Goal: Manage account settings

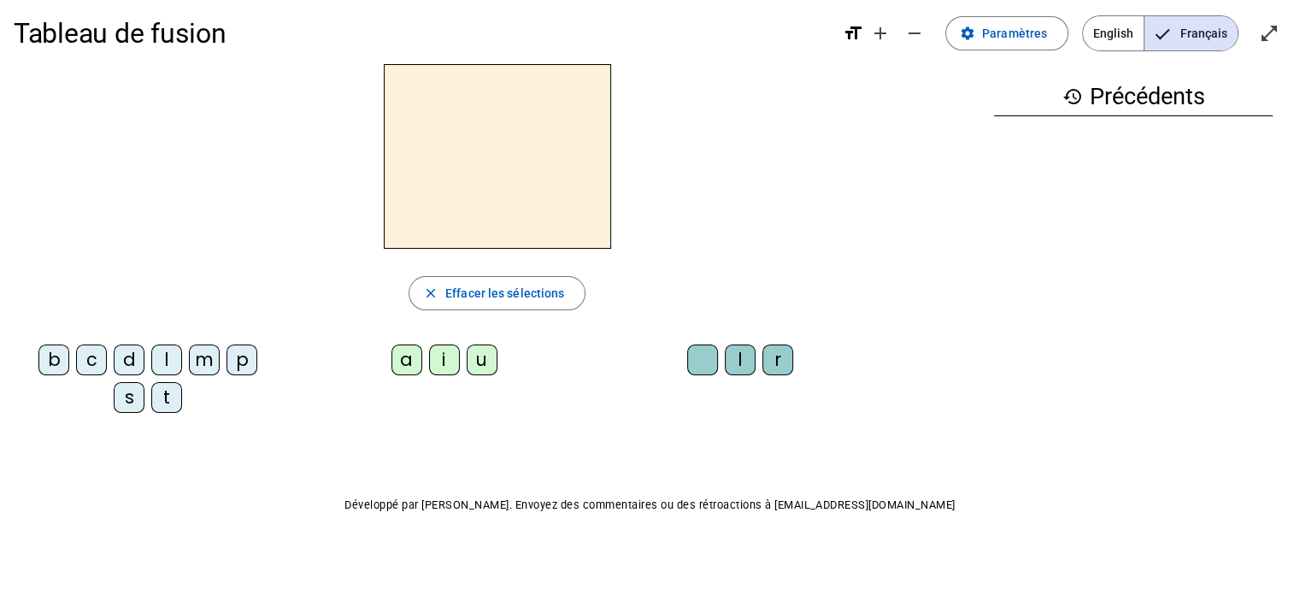
scroll to position [15, 0]
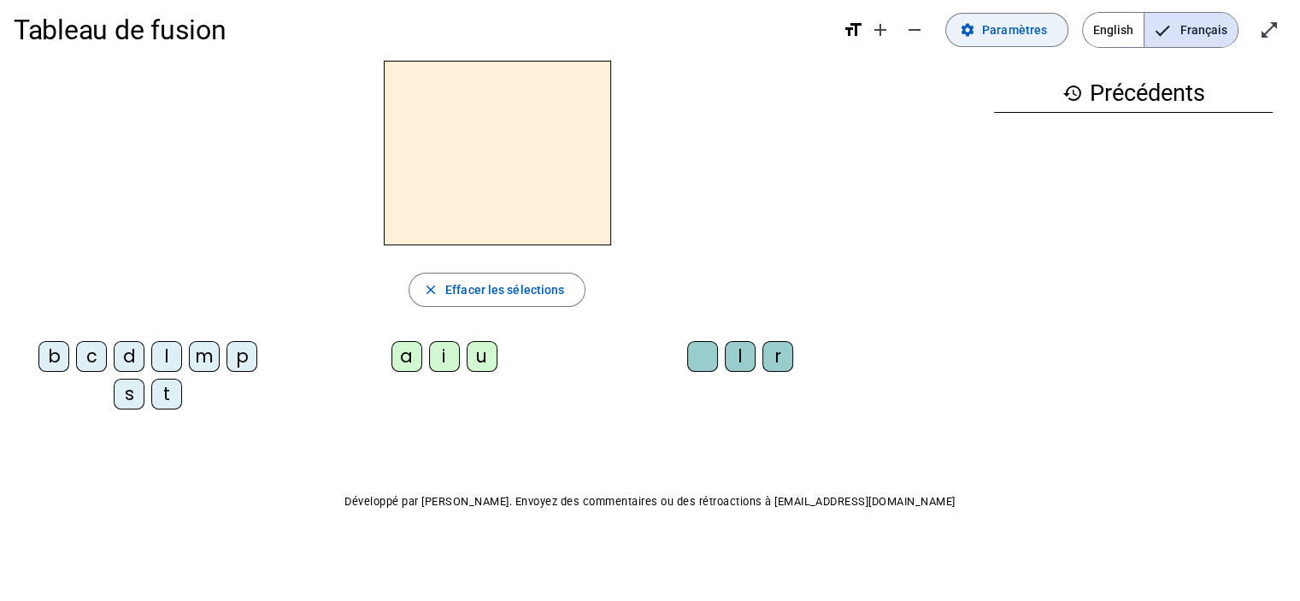
click at [1012, 24] on span "Paramètres" at bounding box center [1014, 30] width 65 height 21
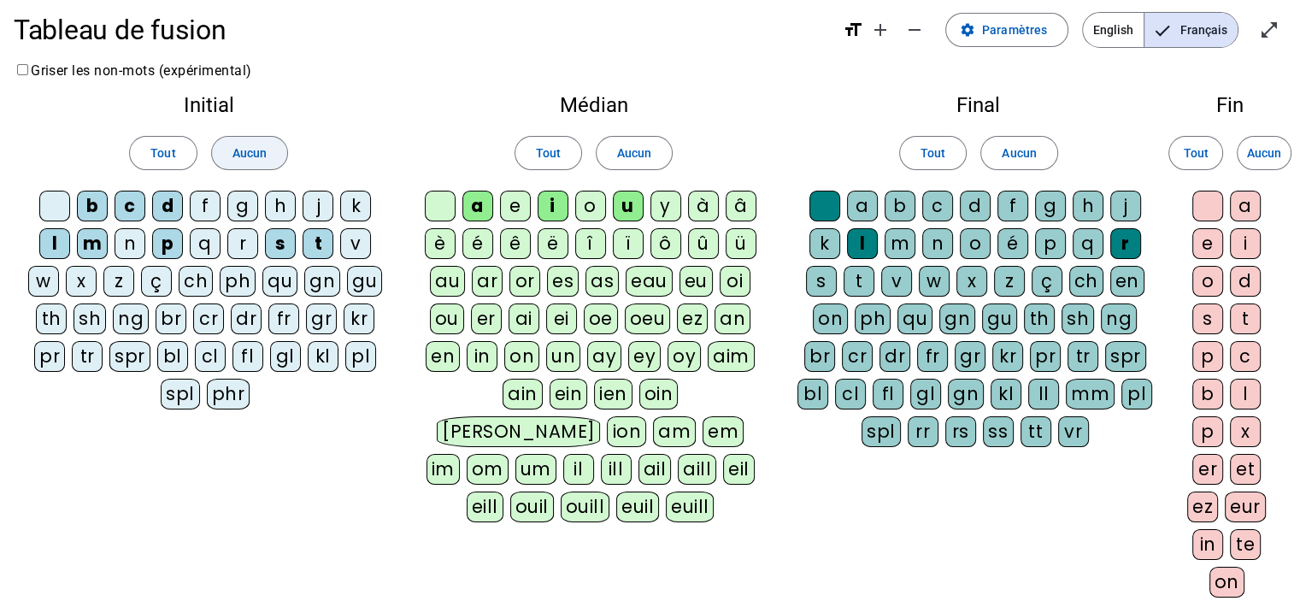
click at [246, 147] on span "Aucun" at bounding box center [249, 153] width 34 height 21
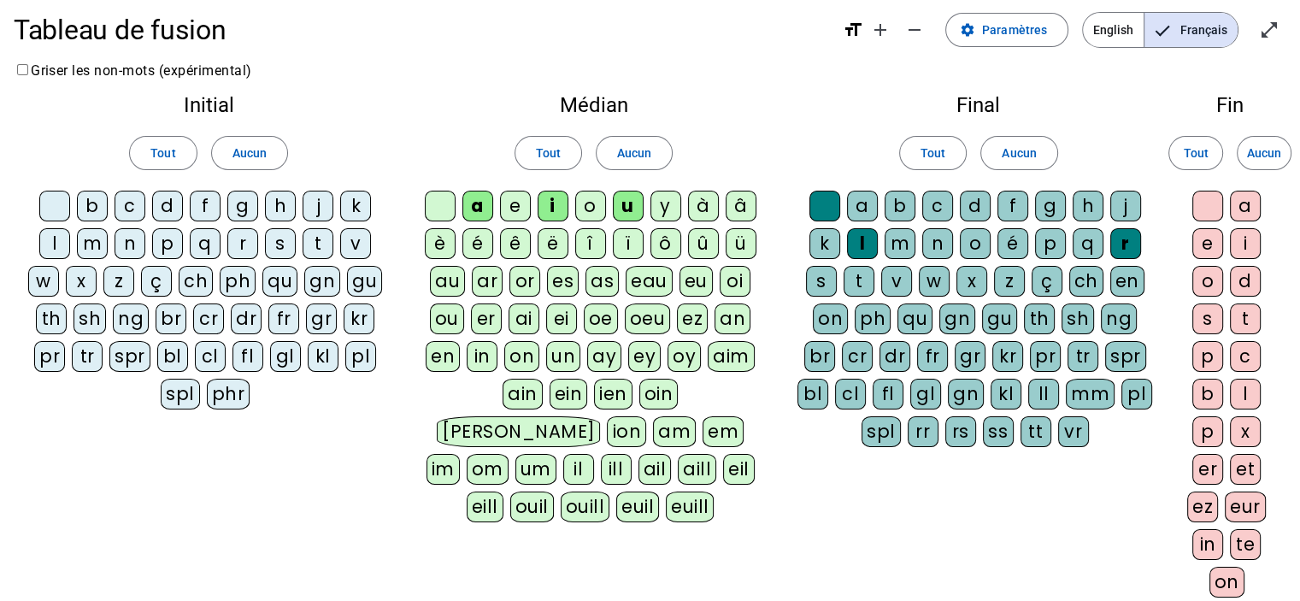
click at [244, 242] on div "r" at bounding box center [242, 243] width 31 height 31
click at [653, 155] on span at bounding box center [633, 152] width 75 height 41
click at [1017, 161] on span "Aucun" at bounding box center [1018, 153] width 34 height 21
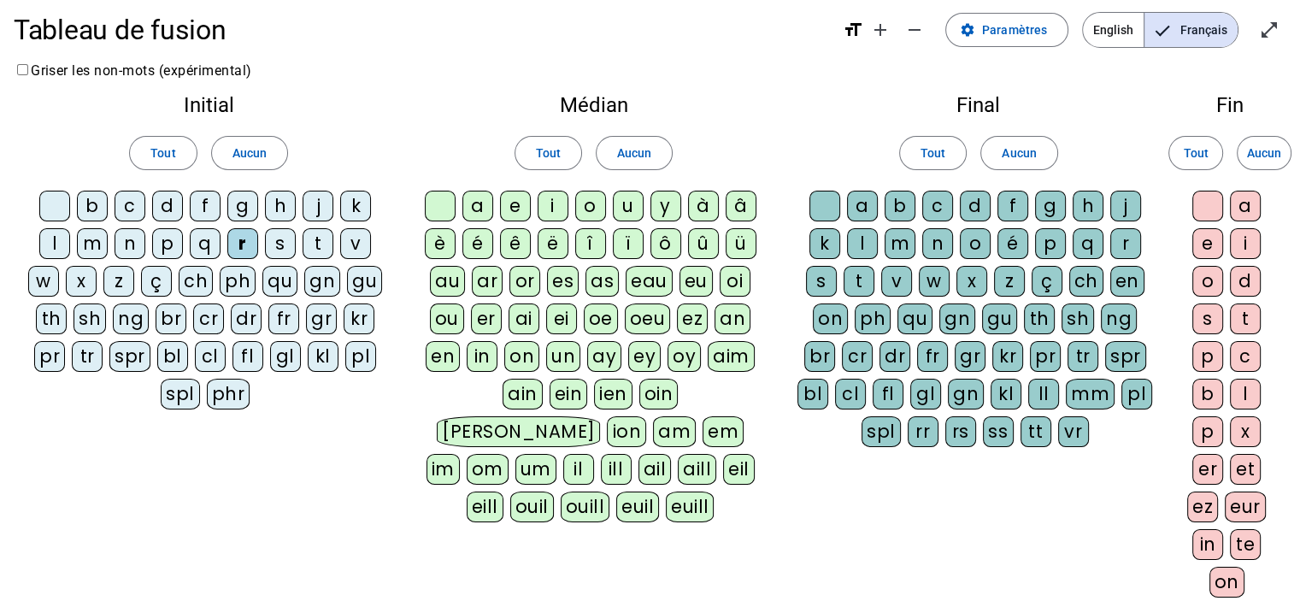
click at [472, 198] on div "a" at bounding box center [477, 206] width 31 height 31
click at [899, 279] on div "v" at bounding box center [896, 281] width 31 height 31
click at [1212, 244] on div "e" at bounding box center [1207, 243] width 31 height 31
click at [1049, 206] on div "g" at bounding box center [1050, 206] width 31 height 31
click at [99, 208] on div "b" at bounding box center [92, 206] width 31 height 31
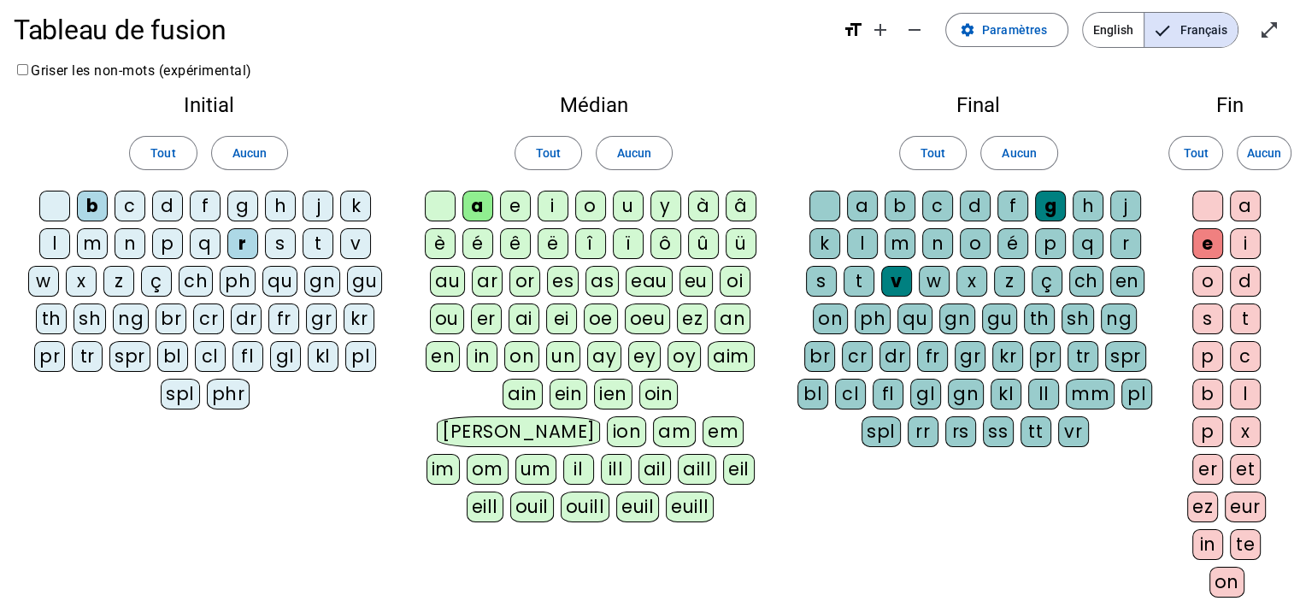
click at [253, 206] on div "g" at bounding box center [242, 206] width 31 height 31
click at [132, 205] on div "c" at bounding box center [129, 206] width 31 height 31
click at [1046, 238] on div "p" at bounding box center [1050, 243] width 31 height 31
click at [136, 245] on div "n" at bounding box center [129, 243] width 31 height 31
click at [162, 243] on div "p" at bounding box center [167, 243] width 31 height 31
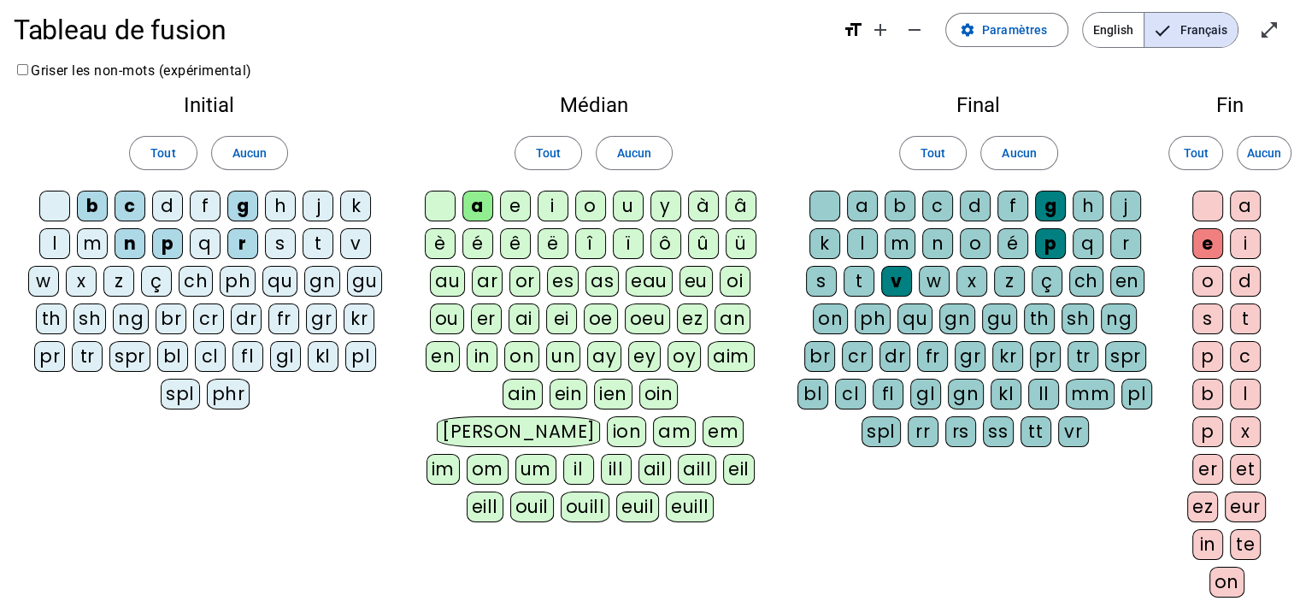
click at [286, 249] on div "s" at bounding box center [280, 243] width 31 height 31
click at [314, 238] on div "t" at bounding box center [317, 243] width 31 height 31
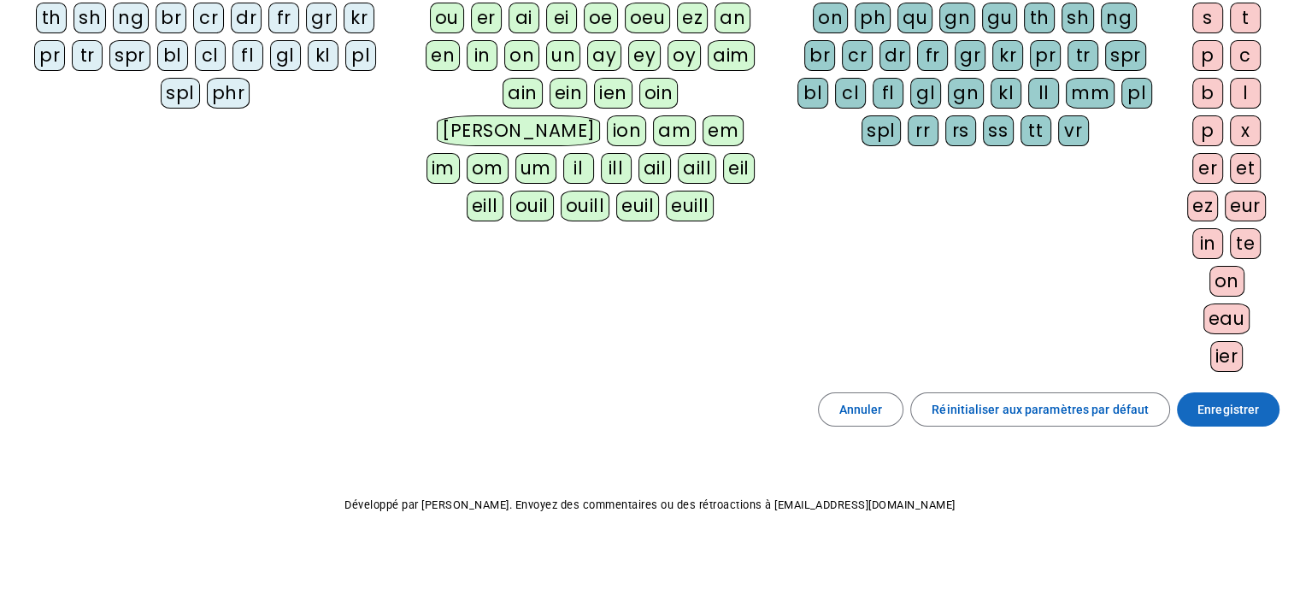
click at [1241, 389] on span at bounding box center [1228, 409] width 103 height 41
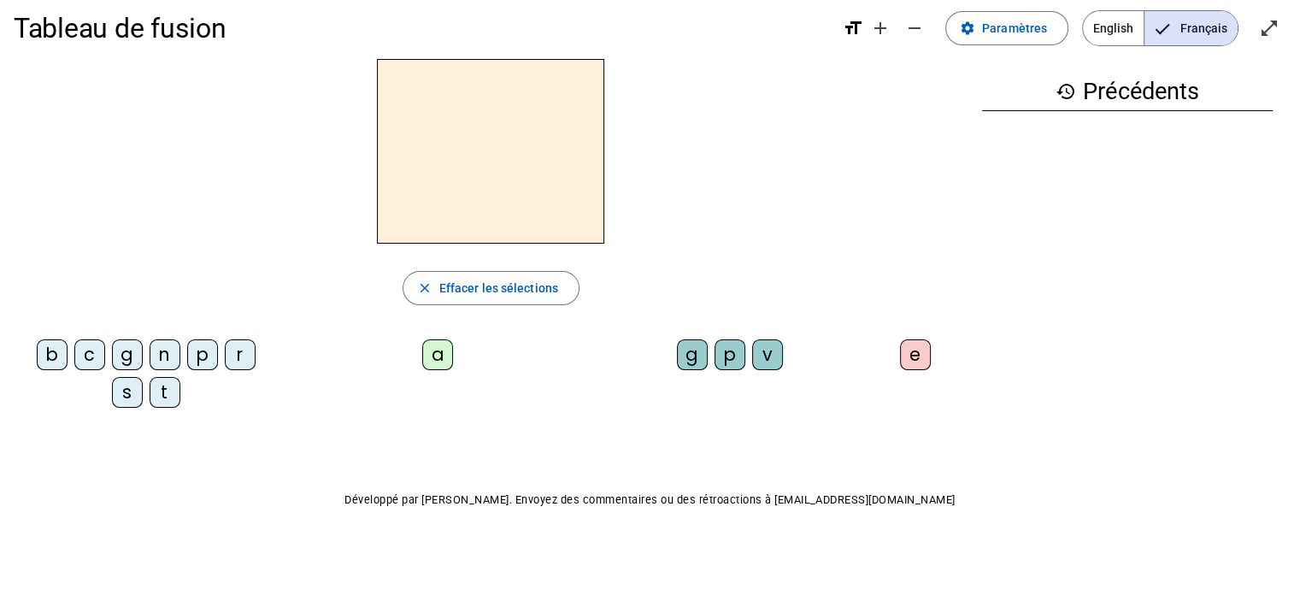
scroll to position [15, 0]
click at [880, 25] on mat-icon "add" at bounding box center [880, 30] width 21 height 21
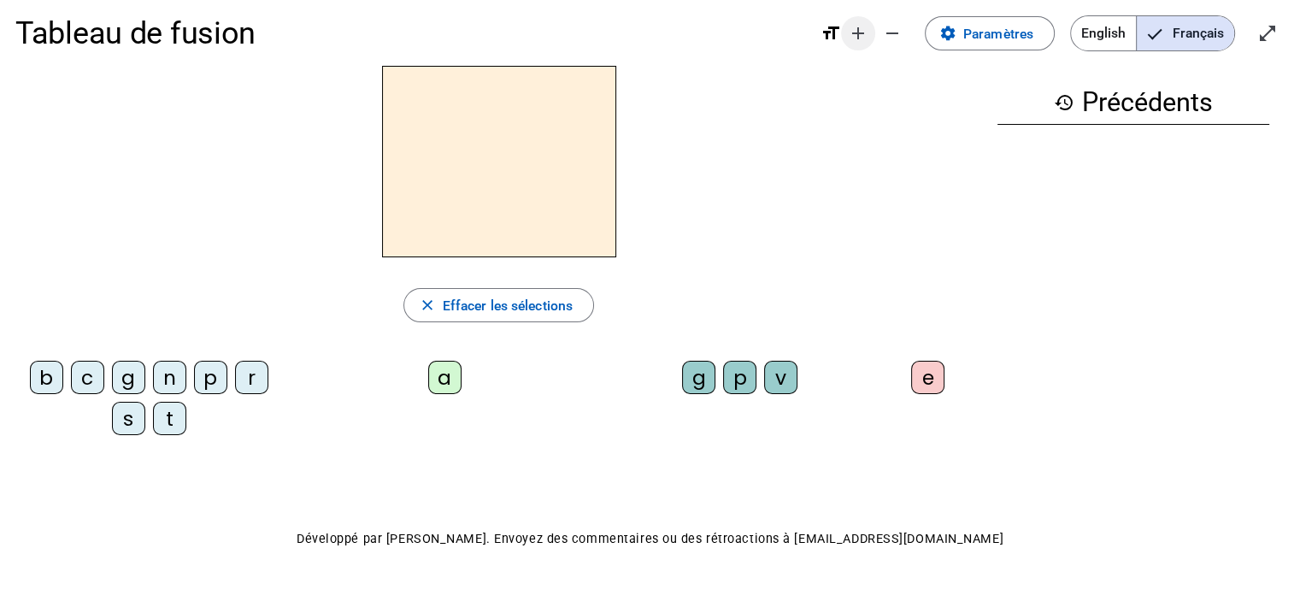
click at [857, 28] on mat-icon "add" at bounding box center [858, 33] width 21 height 21
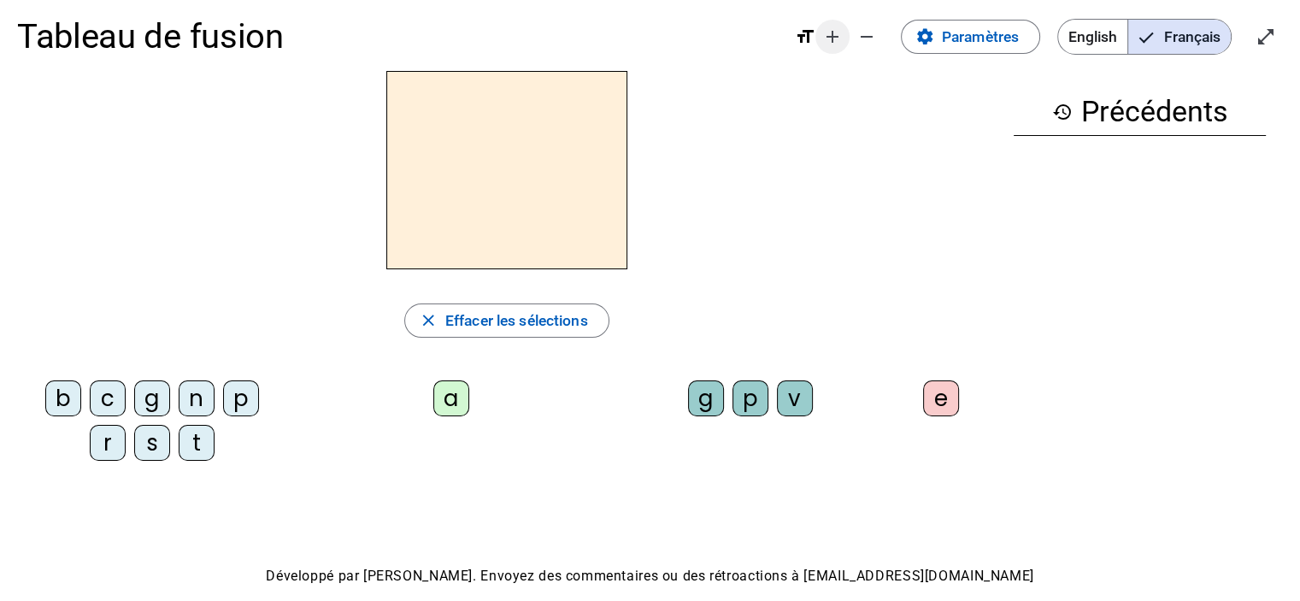
click at [834, 40] on mat-icon "add" at bounding box center [832, 36] width 21 height 21
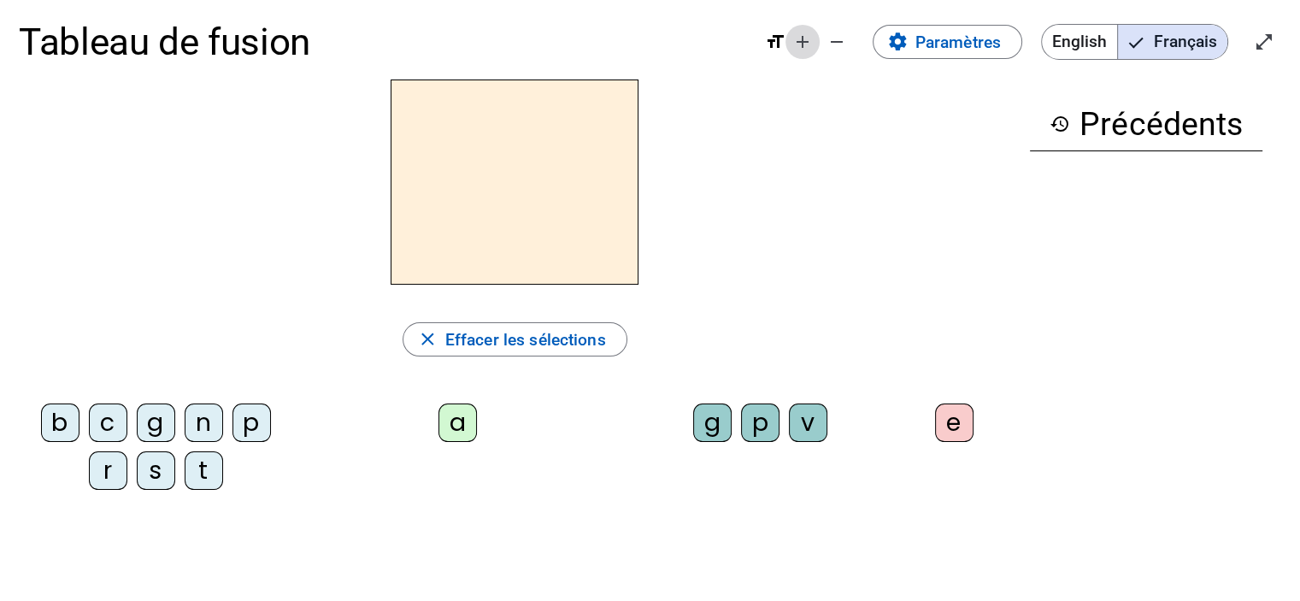
click at [803, 37] on mat-icon "add" at bounding box center [802, 42] width 21 height 21
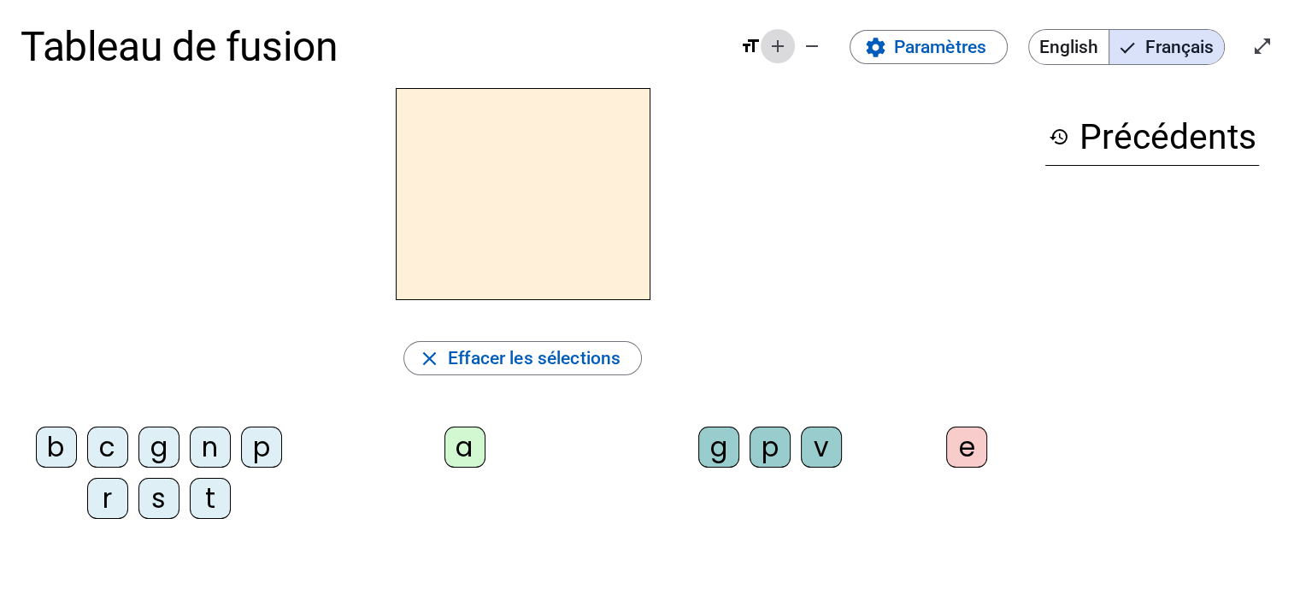
click at [779, 51] on mat-icon "add" at bounding box center [777, 46] width 21 height 21
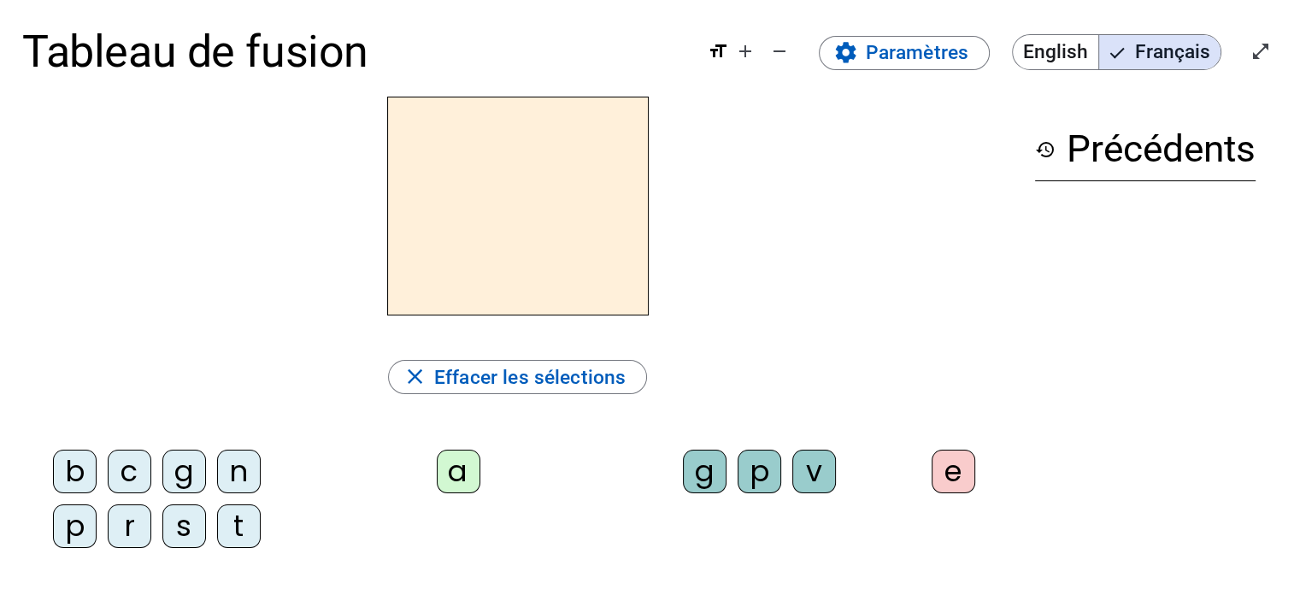
click at [118, 533] on div "r" at bounding box center [130, 526] width 44 height 44
click at [475, 464] on div "a" at bounding box center [459, 471] width 44 height 44
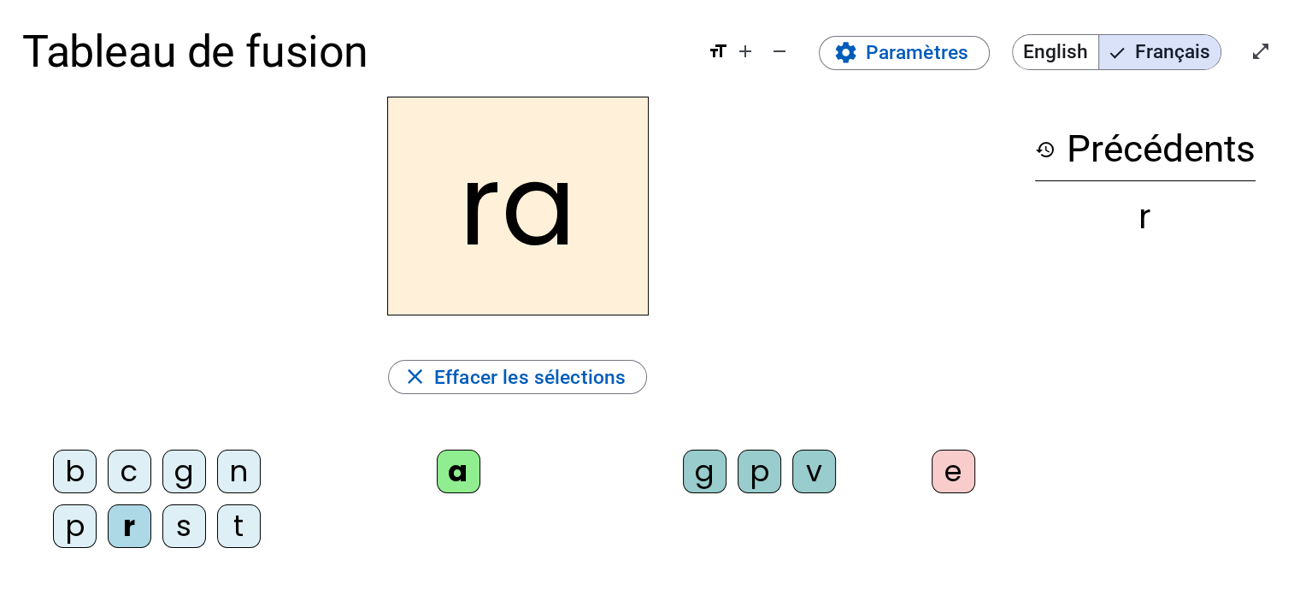
click at [708, 456] on div "g" at bounding box center [705, 471] width 44 height 44
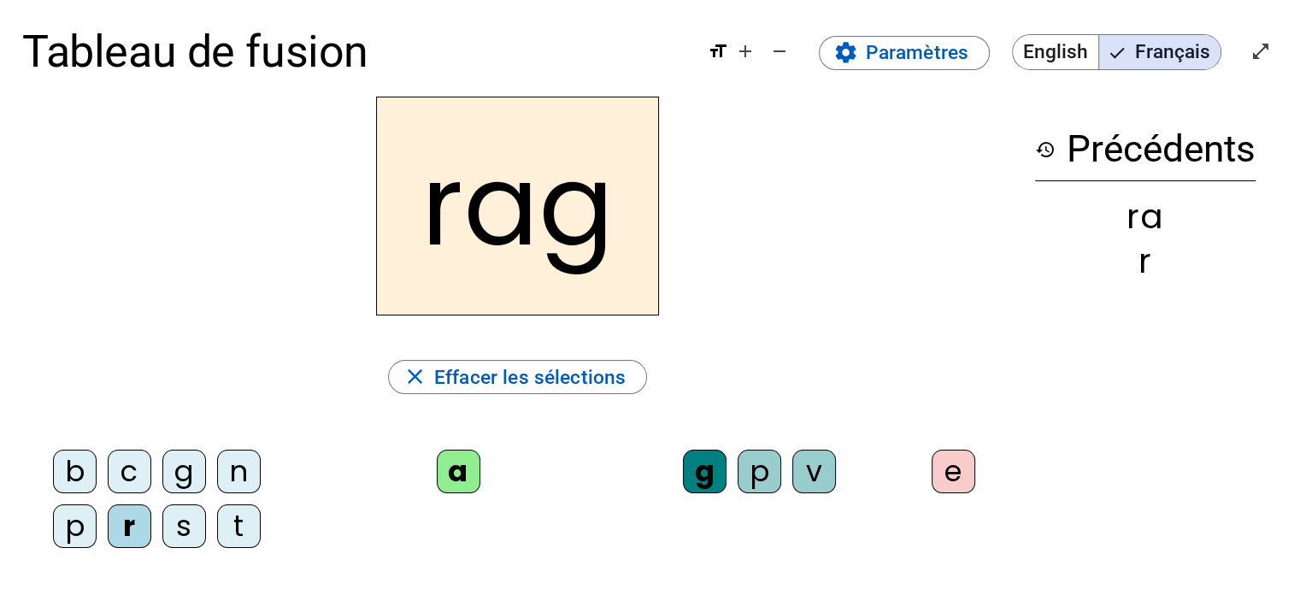
click at [960, 476] on div "e" at bounding box center [953, 471] width 44 height 44
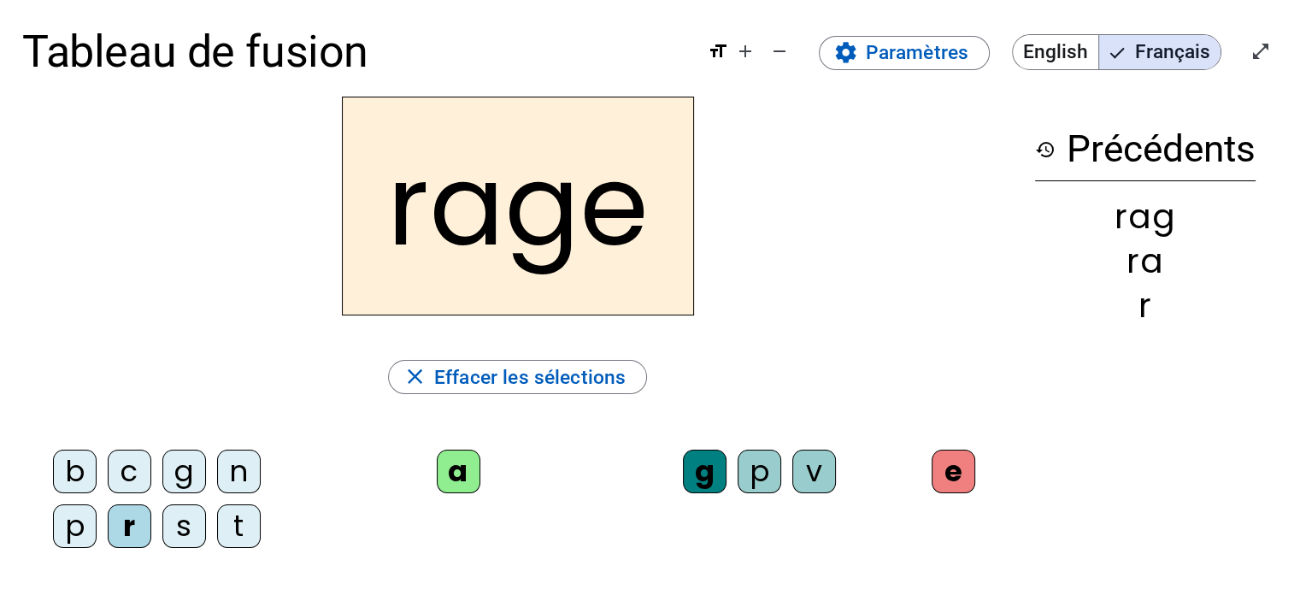
click at [813, 475] on div "v" at bounding box center [814, 471] width 44 height 44
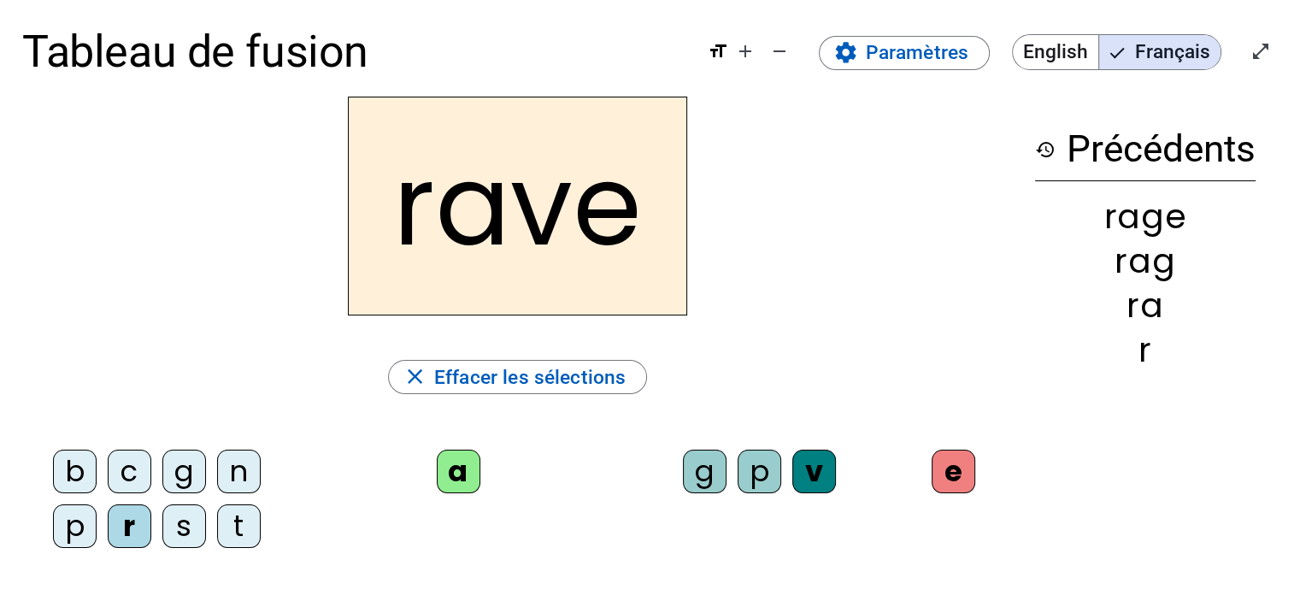
click at [80, 455] on div "b" at bounding box center [75, 471] width 44 height 44
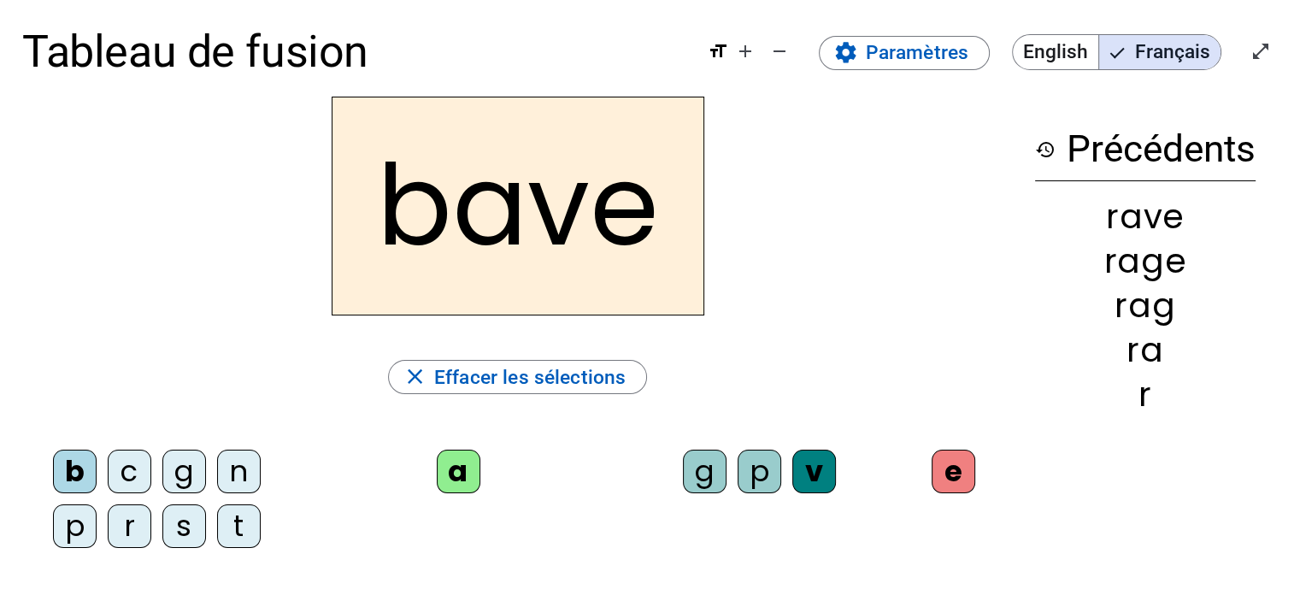
click at [178, 473] on div "g" at bounding box center [184, 471] width 44 height 44
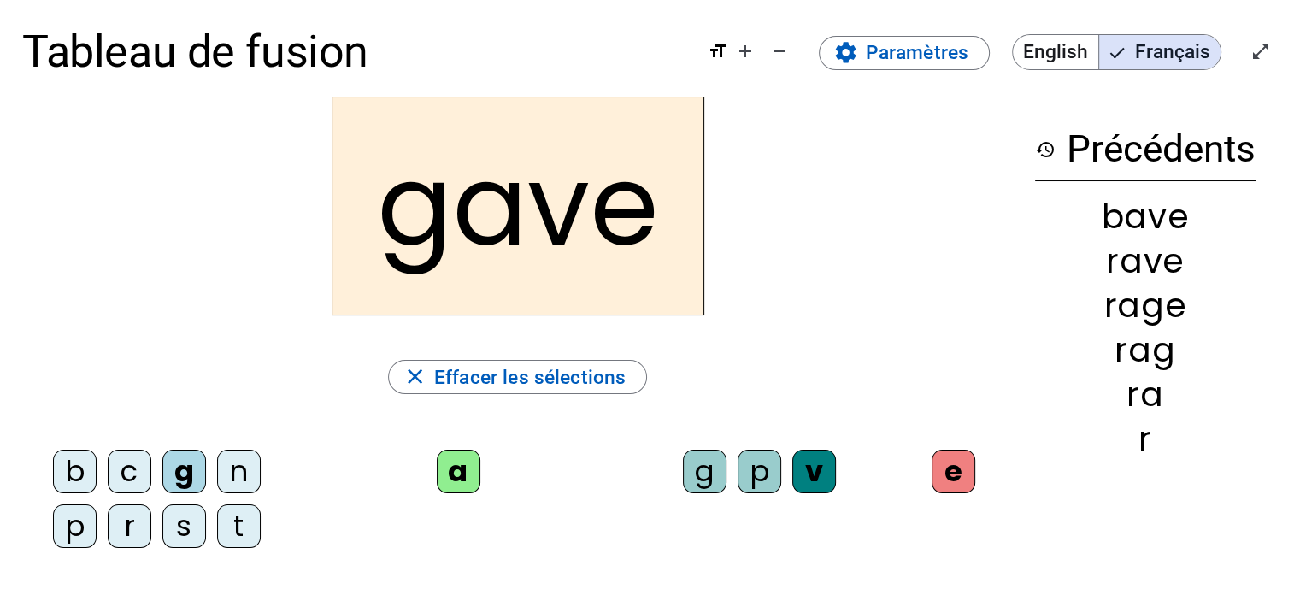
click at [120, 467] on div "c" at bounding box center [130, 471] width 44 height 44
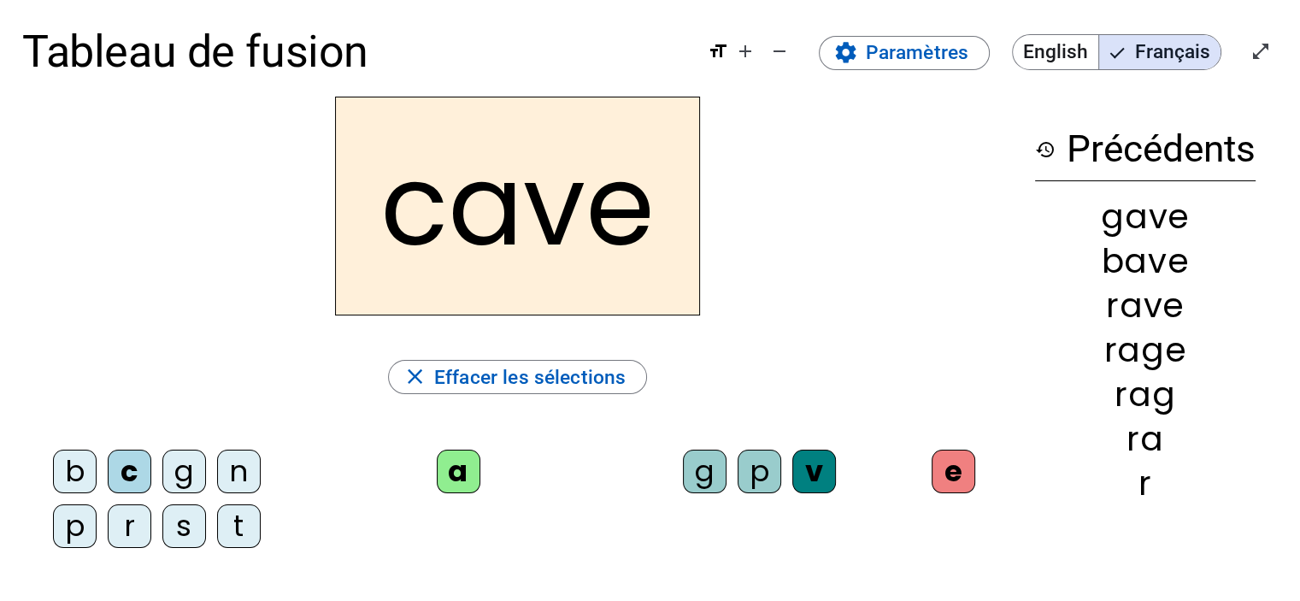
click at [769, 471] on div "p" at bounding box center [759, 471] width 44 height 44
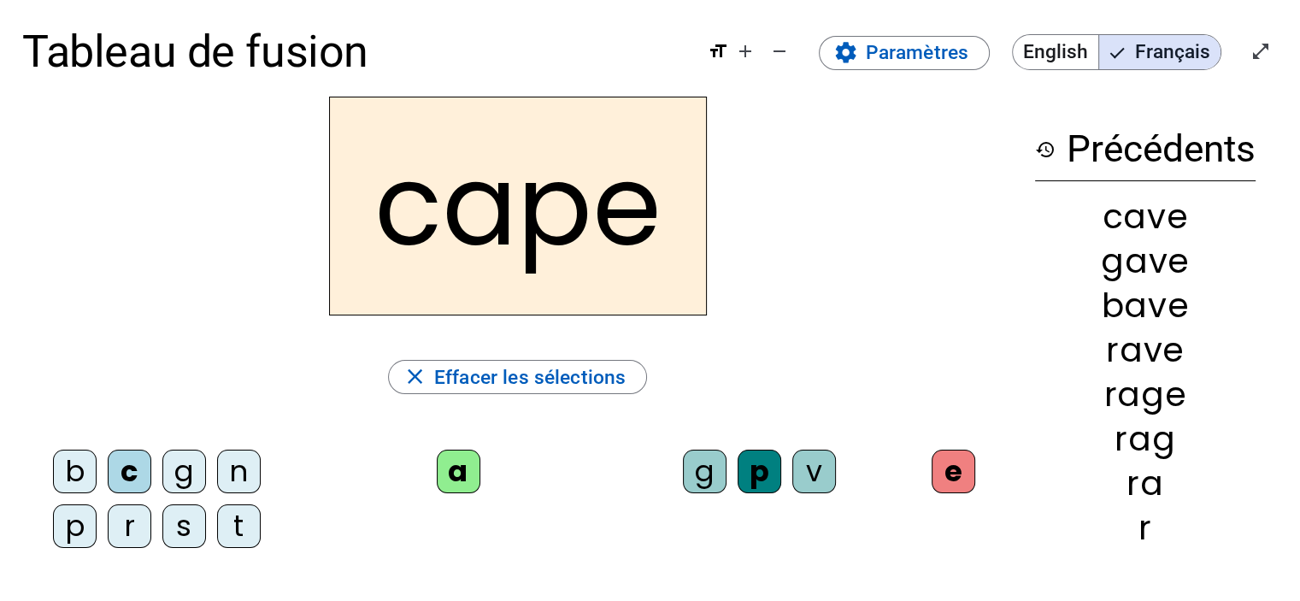
click at [709, 473] on div "g" at bounding box center [705, 471] width 44 height 44
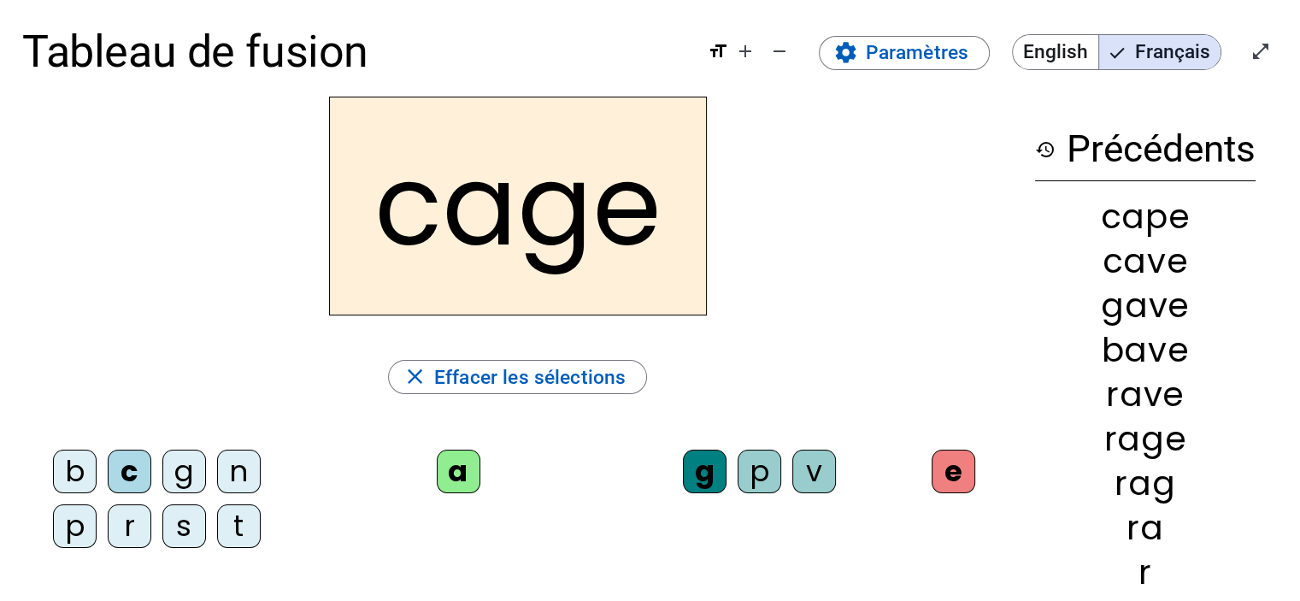
click at [238, 455] on div "n" at bounding box center [239, 471] width 44 height 44
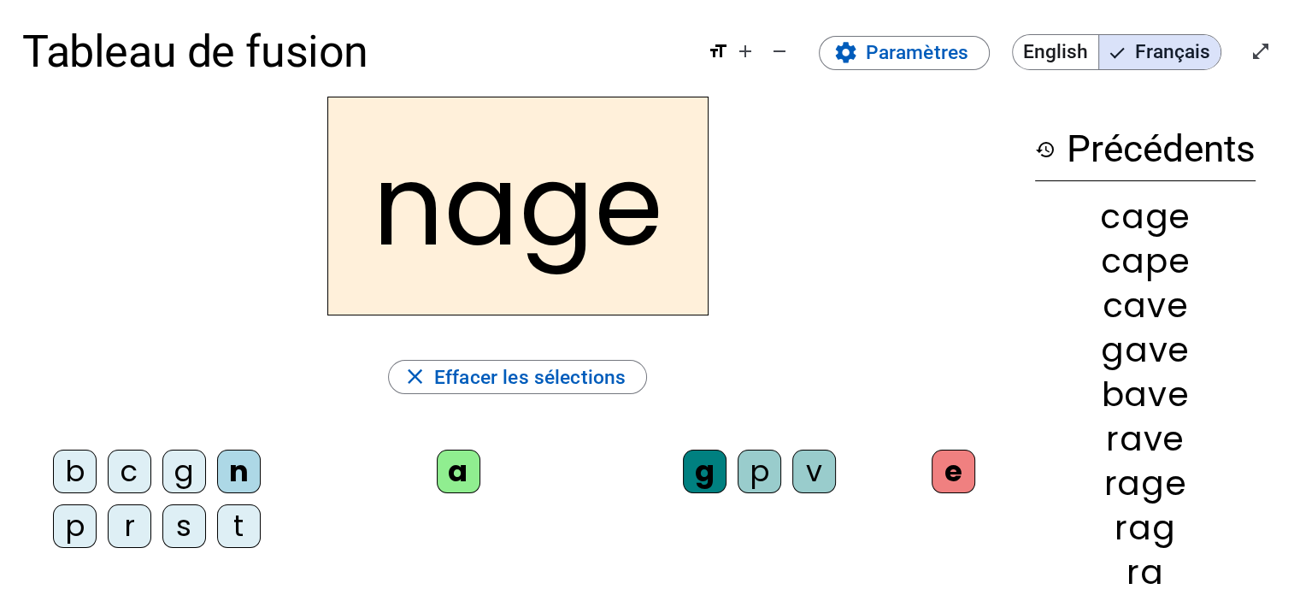
click at [61, 526] on div "p" at bounding box center [75, 526] width 44 height 44
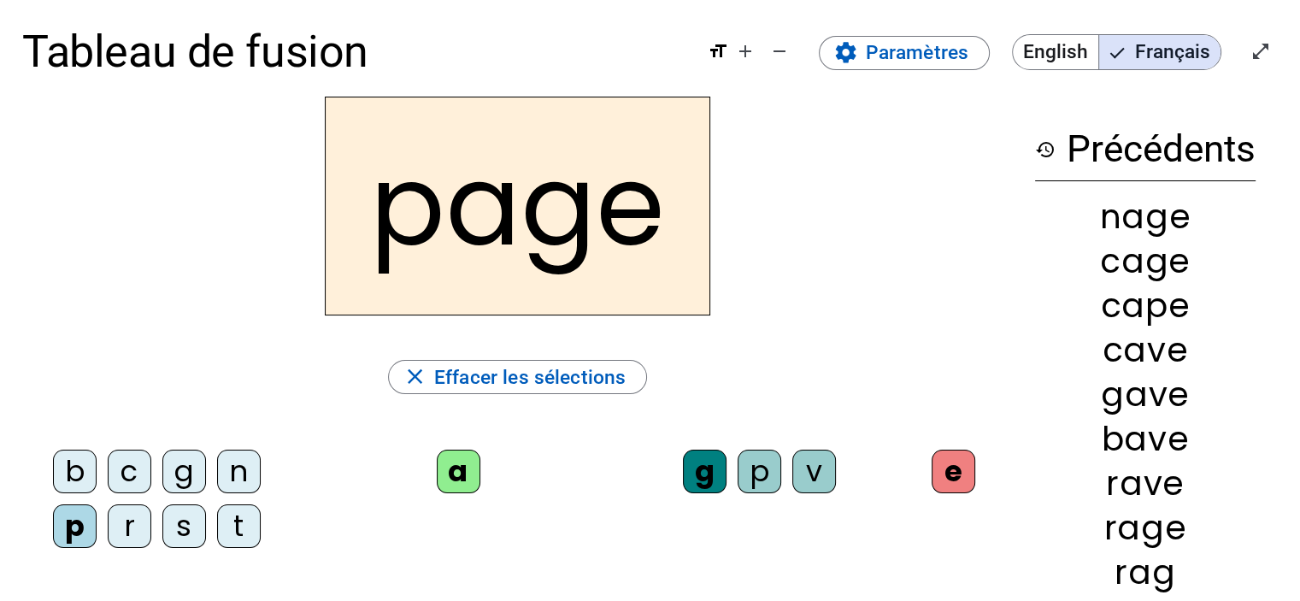
click at [173, 529] on div "s" at bounding box center [184, 526] width 44 height 44
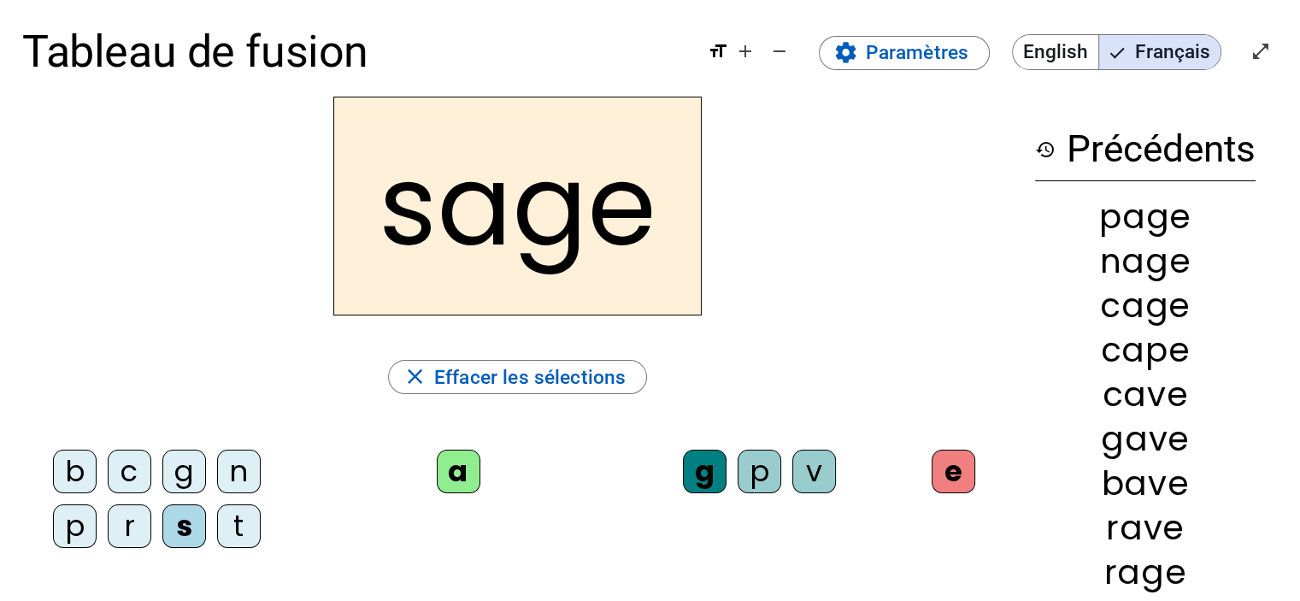
click at [749, 483] on div "p" at bounding box center [759, 471] width 44 height 44
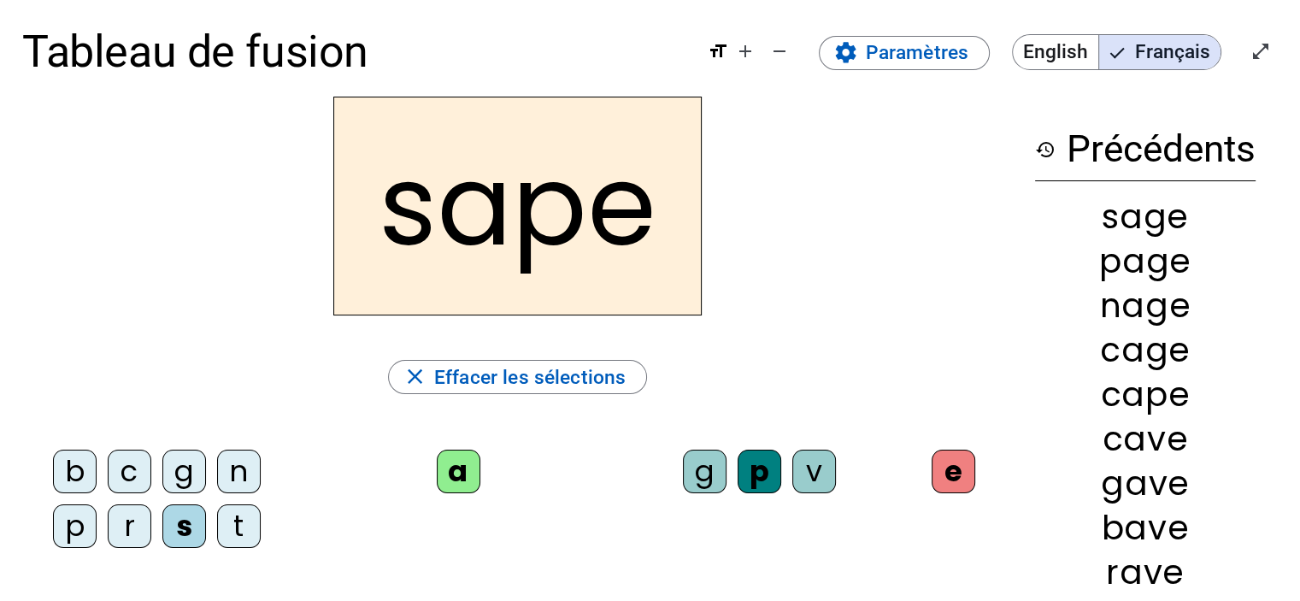
click at [233, 526] on div "t" at bounding box center [239, 526] width 44 height 44
